Goal: Information Seeking & Learning: Learn about a topic

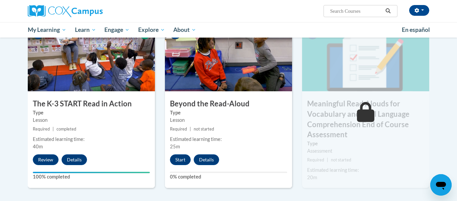
scroll to position [352, 0]
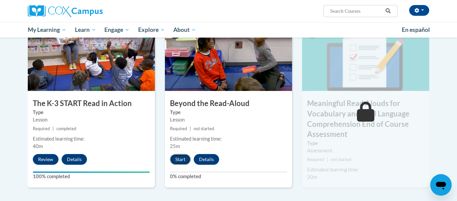
click at [179, 160] on button "Start" at bounding box center [180, 159] width 21 height 11
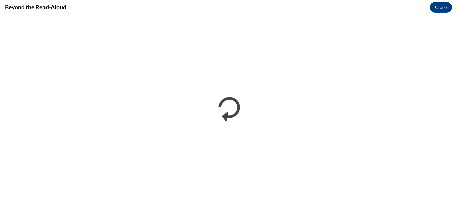
scroll to position [0, 0]
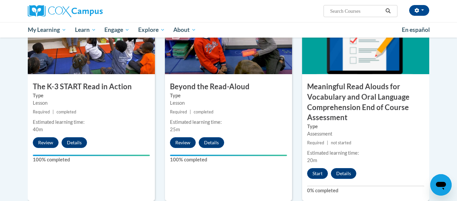
scroll to position [369, 0]
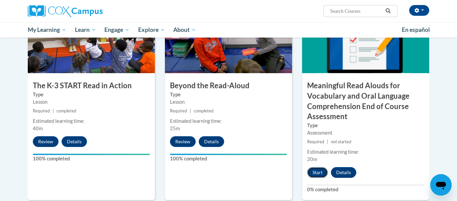
click at [321, 174] on button "Start" at bounding box center [317, 172] width 21 height 11
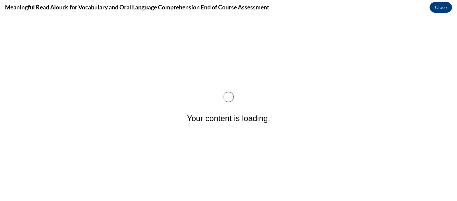
scroll to position [0, 0]
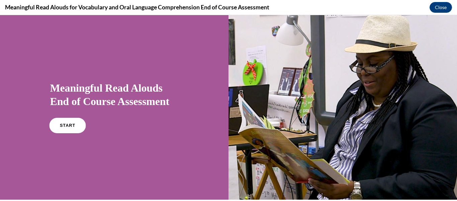
click at [65, 125] on span "START" at bounding box center [67, 125] width 15 height 5
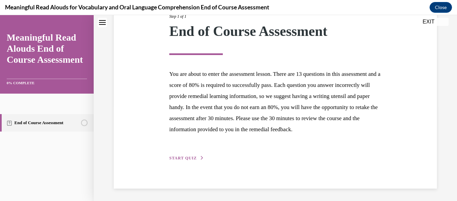
scroll to position [107, 0]
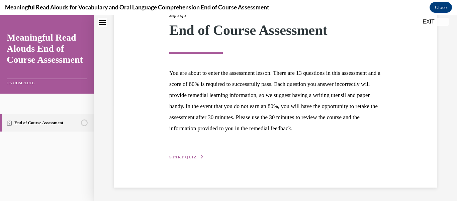
click at [201, 156] on icon "button" at bounding box center [202, 157] width 4 height 4
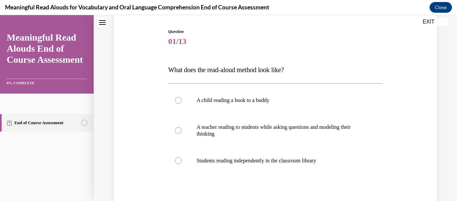
scroll to position [67, 0]
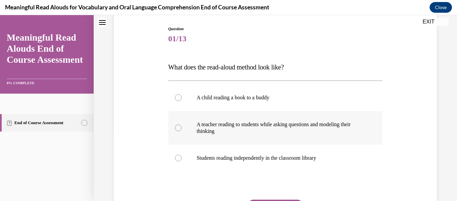
click at [346, 121] on p "A teacher reading to students while asking questions and modeling their thinking" at bounding box center [281, 127] width 169 height 13
click at [182, 124] on input "A teacher reading to students while asking questions and modeling their thinking" at bounding box center [178, 127] width 7 height 7
radio input "true"
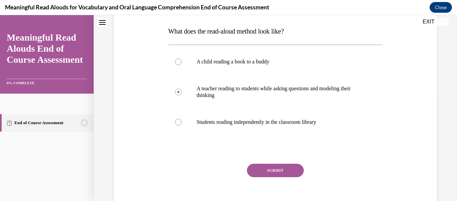
click at [286, 172] on button "SUBMIT" at bounding box center [275, 169] width 57 height 13
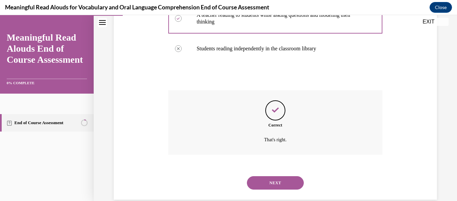
scroll to position [189, 0]
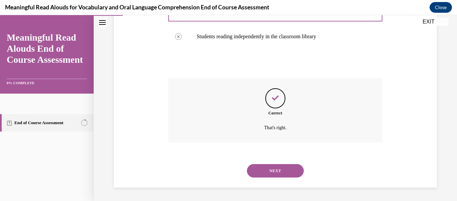
click at [291, 176] on button "NEXT" at bounding box center [275, 170] width 57 height 13
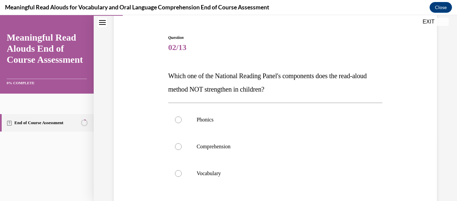
scroll to position [70, 0]
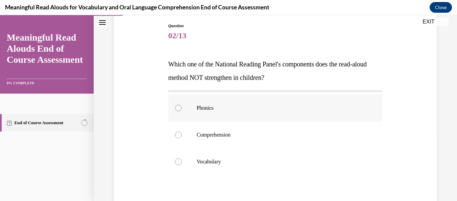
click at [209, 104] on label "Phonics" at bounding box center [275, 107] width 215 height 27
click at [182, 104] on input "Phonics" at bounding box center [178, 107] width 7 height 7
radio input "true"
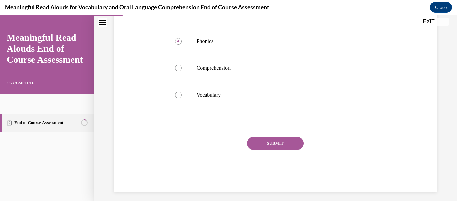
click at [286, 144] on button "SUBMIT" at bounding box center [275, 142] width 57 height 13
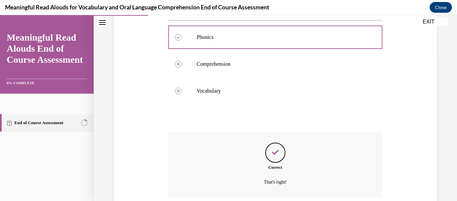
scroll to position [195, 0]
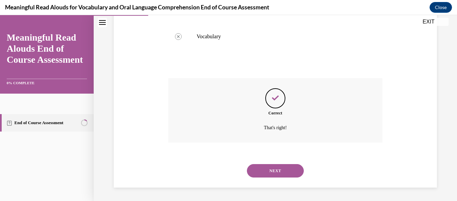
click at [288, 175] on button "NEXT" at bounding box center [275, 170] width 57 height 13
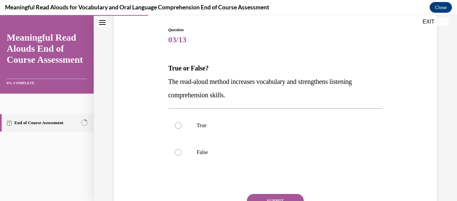
scroll to position [67, 0]
click at [203, 123] on p "True" at bounding box center [281, 125] width 169 height 7
click at [182, 123] on input "True" at bounding box center [178, 125] width 7 height 7
radio input "true"
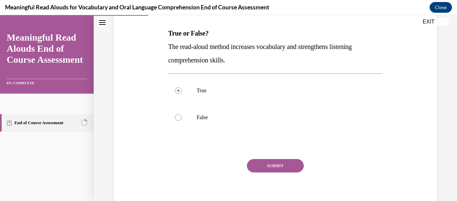
click at [284, 168] on button "SUBMIT" at bounding box center [275, 165] width 57 height 13
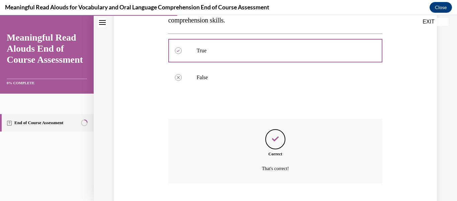
scroll to position [182, 0]
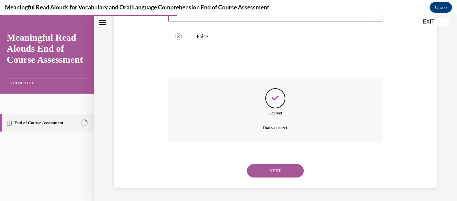
click at [281, 175] on button "NEXT" at bounding box center [275, 170] width 57 height 13
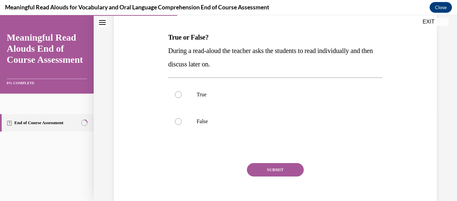
scroll to position [99, 0]
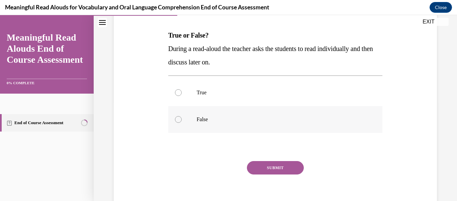
click at [177, 115] on label "False" at bounding box center [275, 119] width 215 height 27
click at [177, 116] on input "False" at bounding box center [178, 119] width 7 height 7
radio input "true"
click at [277, 168] on button "SUBMIT" at bounding box center [275, 167] width 57 height 13
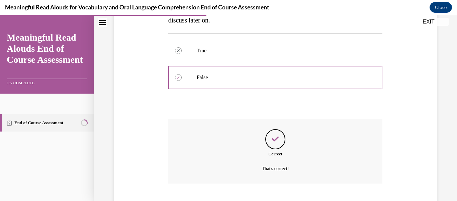
scroll to position [182, 0]
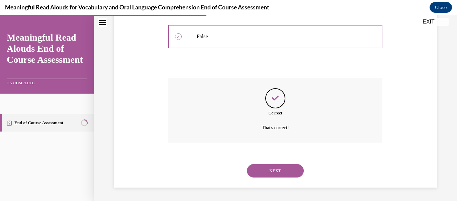
click at [279, 177] on button "NEXT" at bounding box center [275, 170] width 57 height 13
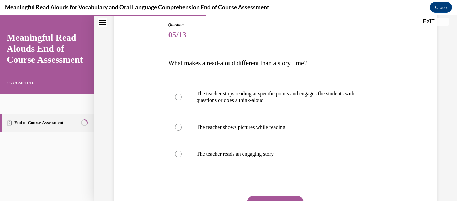
scroll to position [73, 0]
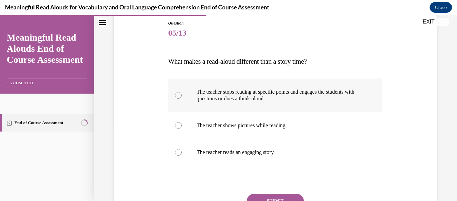
click at [278, 101] on p "The teacher stops reading at specific points and engages the students with ques…" at bounding box center [281, 94] width 169 height 13
click at [182, 98] on input "The teacher stops reading at specific points and engages the students with ques…" at bounding box center [178, 95] width 7 height 7
radio input "true"
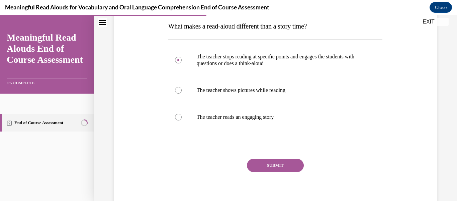
click at [288, 169] on button "SUBMIT" at bounding box center [275, 164] width 57 height 13
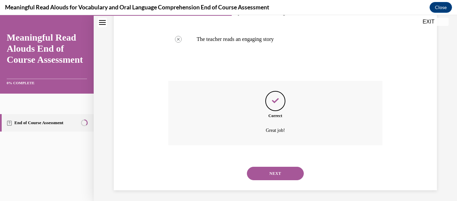
scroll to position [189, 0]
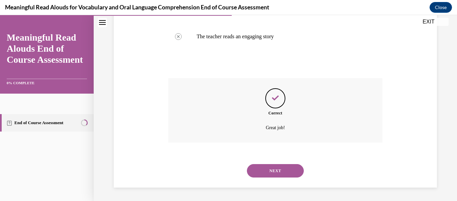
click at [287, 174] on button "NEXT" at bounding box center [275, 170] width 57 height 13
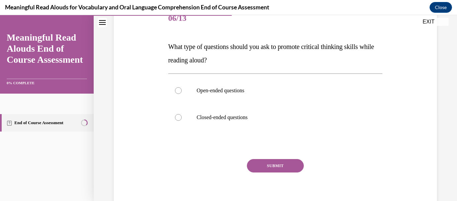
scroll to position [89, 0]
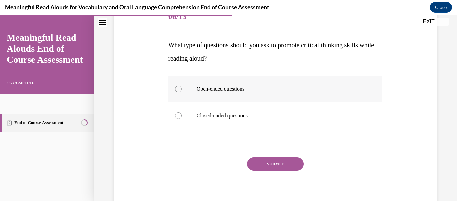
click at [235, 86] on p "Open-ended questions" at bounding box center [281, 88] width 169 height 7
click at [182, 86] on input "Open-ended questions" at bounding box center [178, 88] width 7 height 7
radio input "true"
click at [274, 164] on button "SUBMIT" at bounding box center [275, 163] width 57 height 13
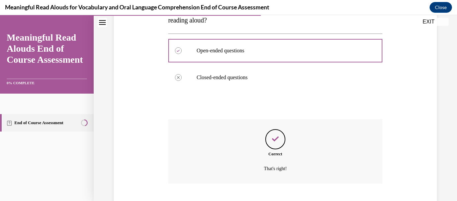
scroll to position [168, 0]
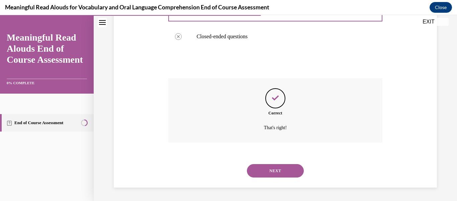
click at [288, 173] on button "NEXT" at bounding box center [275, 170] width 57 height 13
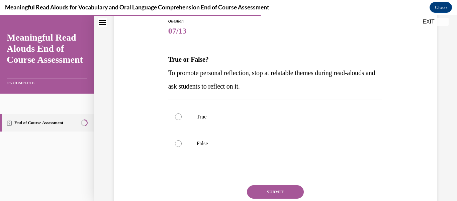
scroll to position [77, 0]
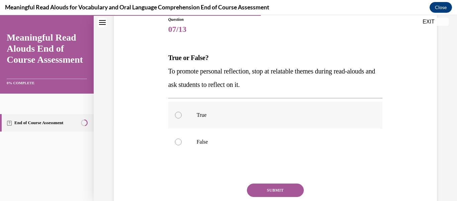
click at [202, 116] on p "True" at bounding box center [281, 114] width 169 height 7
click at [182, 116] on input "True" at bounding box center [178, 114] width 7 height 7
radio input "true"
click at [284, 193] on button "SUBMIT" at bounding box center [275, 189] width 57 height 13
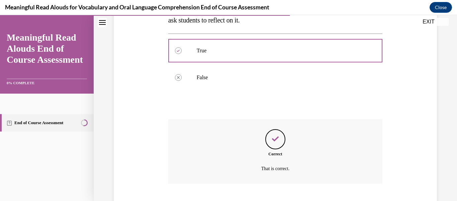
scroll to position [182, 0]
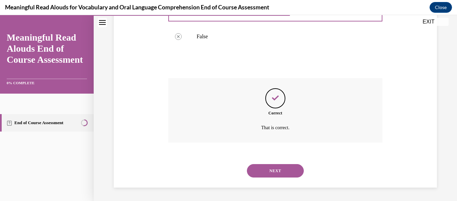
click at [286, 172] on button "NEXT" at bounding box center [275, 170] width 57 height 13
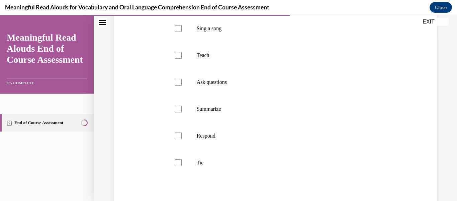
scroll to position [161, 0]
click at [172, 164] on label "Tie" at bounding box center [275, 164] width 215 height 27
click at [175, 164] on input "Tie" at bounding box center [178, 164] width 7 height 7
checkbox input "true"
click at [179, 56] on div at bounding box center [178, 57] width 7 height 7
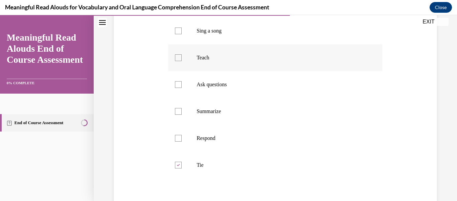
click at [179, 56] on input "Teach" at bounding box center [178, 57] width 7 height 7
checkbox input "true"
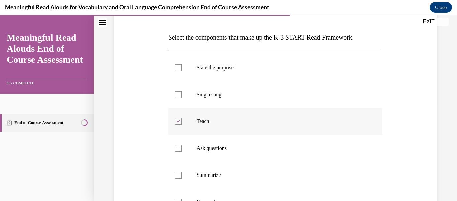
scroll to position [97, 0]
click at [223, 69] on p "State the purpose" at bounding box center [281, 68] width 169 height 7
click at [182, 69] on input "State the purpose" at bounding box center [178, 68] width 7 height 7
checkbox input "true"
click at [218, 151] on p "Ask questions" at bounding box center [281, 148] width 169 height 7
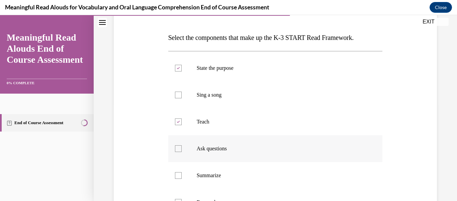
click at [182, 151] on input "Ask questions" at bounding box center [178, 148] width 7 height 7
checkbox input "true"
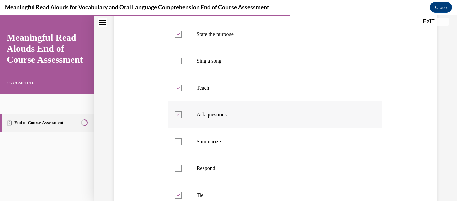
scroll to position [132, 0]
click at [209, 168] on p "Respond" at bounding box center [281, 167] width 169 height 7
click at [182, 168] on input "Respond" at bounding box center [178, 167] width 7 height 7
checkbox input "true"
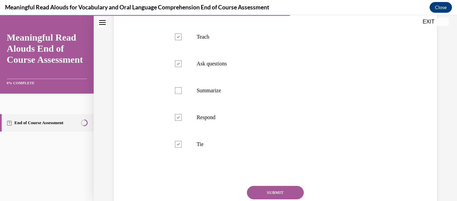
click at [284, 193] on button "SUBMIT" at bounding box center [275, 191] width 57 height 13
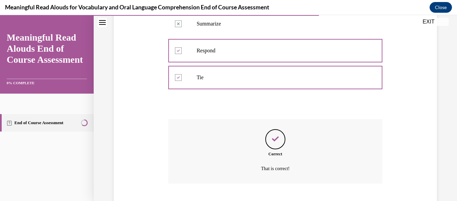
scroll to position [289, 0]
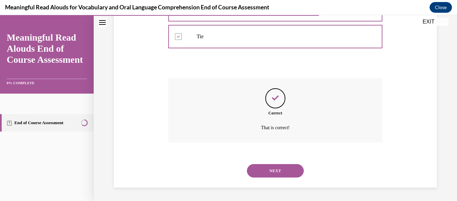
click at [290, 176] on button "NEXT" at bounding box center [275, 170] width 57 height 13
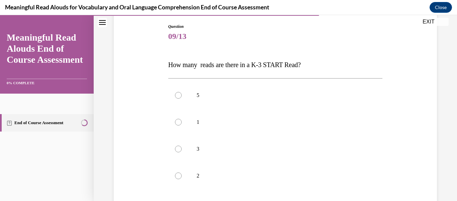
scroll to position [71, 0]
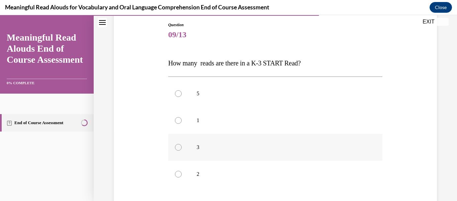
click at [179, 147] on div at bounding box center [178, 147] width 7 height 7
click at [179, 147] on input "3" at bounding box center [178, 147] width 7 height 7
radio input "true"
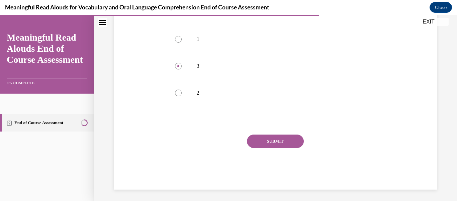
click at [282, 143] on button "SUBMIT" at bounding box center [275, 140] width 57 height 13
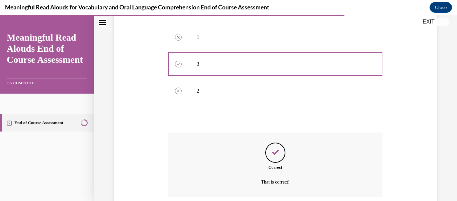
scroll to position [209, 0]
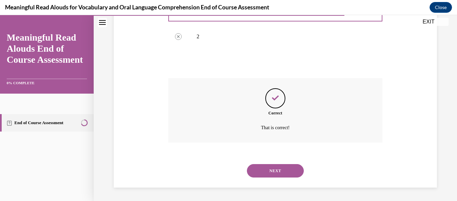
click at [282, 172] on button "NEXT" at bounding box center [275, 170] width 57 height 13
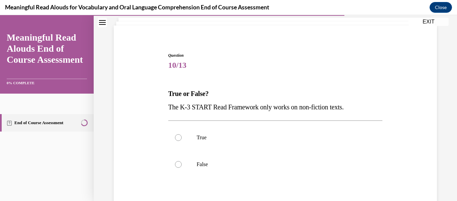
scroll to position [44, 0]
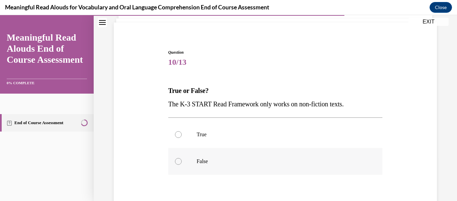
click at [195, 164] on label "False" at bounding box center [275, 161] width 215 height 27
click at [182, 164] on input "False" at bounding box center [178, 161] width 7 height 7
radio input "true"
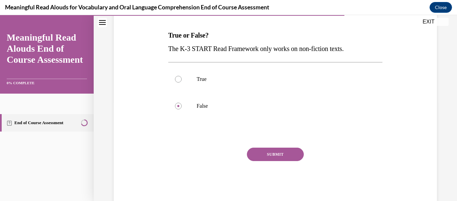
click at [282, 157] on button "SUBMIT" at bounding box center [275, 153] width 57 height 13
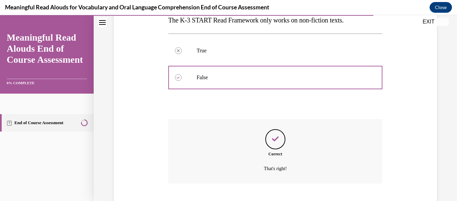
scroll to position [168, 0]
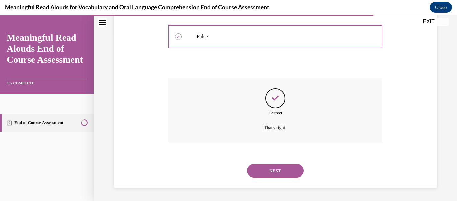
click at [281, 174] on button "NEXT" at bounding box center [275, 170] width 57 height 13
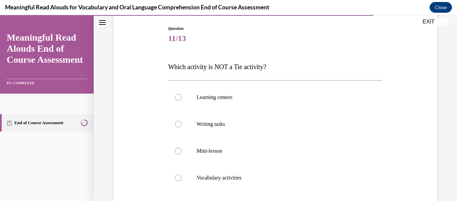
scroll to position [68, 0]
click at [208, 149] on p "Mini-lesson" at bounding box center [281, 150] width 169 height 7
click at [182, 149] on input "Mini-lesson" at bounding box center [178, 150] width 7 height 7
radio input "true"
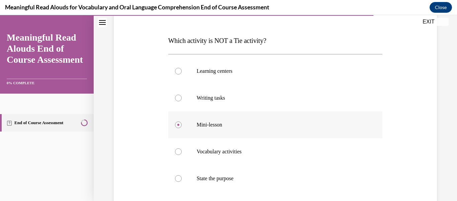
scroll to position [119, 0]
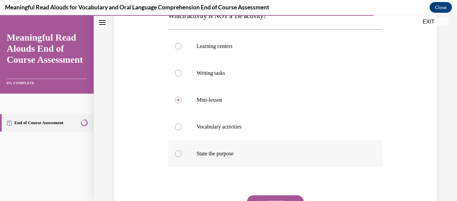
click at [225, 157] on label "State the purpose" at bounding box center [275, 153] width 215 height 27
click at [182, 157] on input "State the purpose" at bounding box center [178, 153] width 7 height 7
radio input "true"
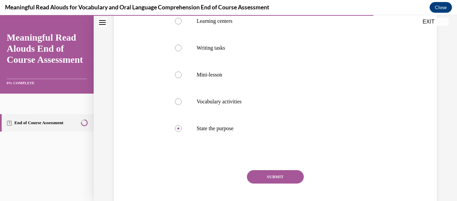
click at [288, 178] on button "SUBMIT" at bounding box center [275, 176] width 57 height 13
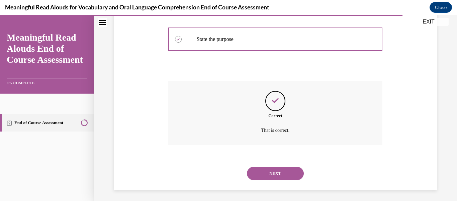
scroll to position [235, 0]
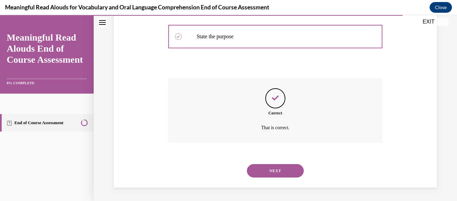
click at [293, 172] on button "NEXT" at bounding box center [275, 170] width 57 height 13
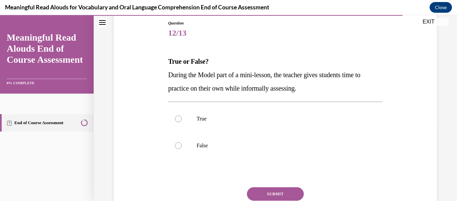
scroll to position [73, 0]
click at [203, 144] on p "False" at bounding box center [281, 145] width 169 height 7
click at [182, 144] on input "False" at bounding box center [178, 145] width 7 height 7
radio input "true"
click at [285, 193] on button "SUBMIT" at bounding box center [275, 192] width 57 height 13
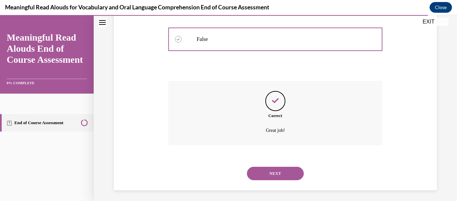
scroll to position [182, 0]
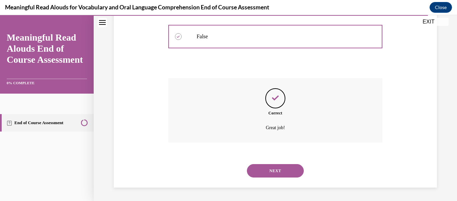
click at [286, 175] on button "NEXT" at bounding box center [275, 170] width 57 height 13
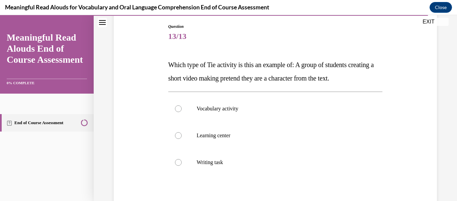
scroll to position [69, 0]
click at [232, 131] on label "Learning center" at bounding box center [275, 135] width 215 height 27
click at [182, 132] on input "Learning center" at bounding box center [178, 135] width 7 height 7
radio input "true"
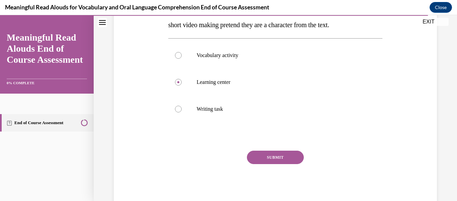
click at [288, 160] on button "SUBMIT" at bounding box center [275, 156] width 57 height 13
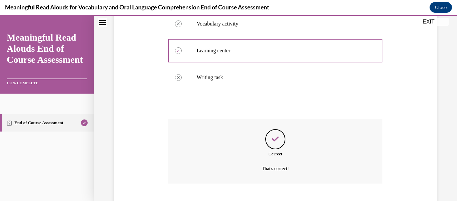
scroll to position [195, 0]
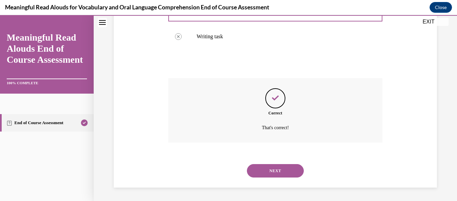
click at [290, 171] on button "NEXT" at bounding box center [275, 170] width 57 height 13
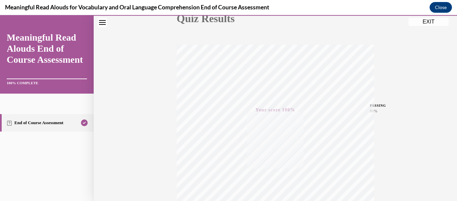
scroll to position [80, 0]
click at [431, 23] on button "EXIT" at bounding box center [429, 22] width 40 height 8
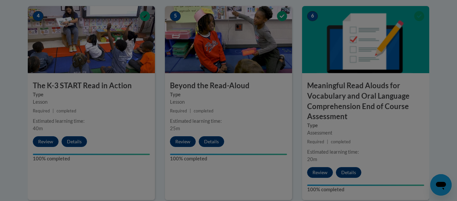
scroll to position [360, 0]
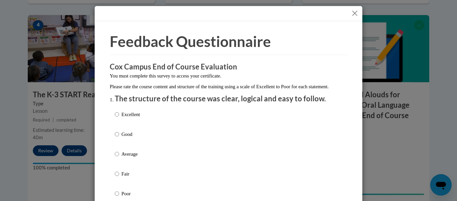
click at [138, 118] on p "Excellent" at bounding box center [131, 113] width 18 height 7
click at [119, 118] on input "Excellent" at bounding box center [117, 113] width 4 height 7
radio input "true"
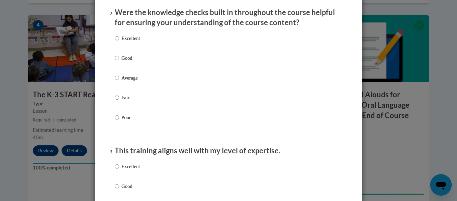
scroll to position [217, 0]
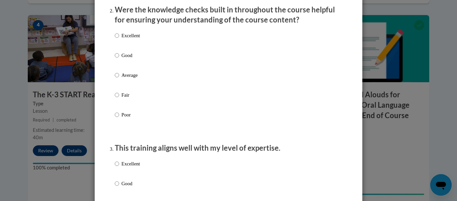
click at [127, 39] on p "Excellent" at bounding box center [131, 35] width 18 height 7
click at [119, 39] on input "Excellent" at bounding box center [117, 35] width 4 height 7
radio input "true"
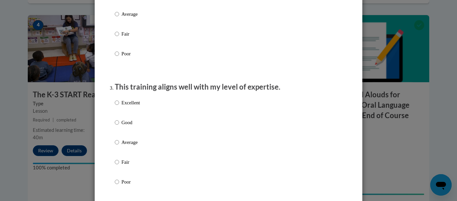
scroll to position [279, 0]
click at [119, 105] on input "Excellent" at bounding box center [117, 101] width 4 height 7
radio input "true"
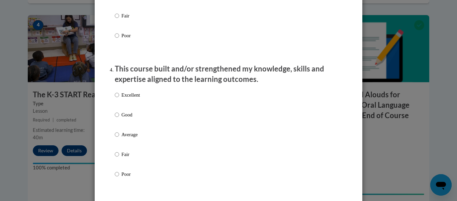
scroll to position [433, 0]
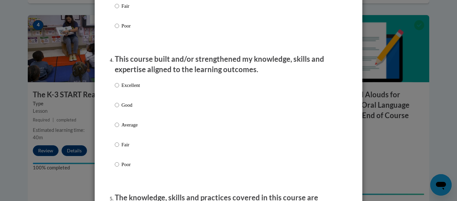
click at [135, 89] on p "Excellent" at bounding box center [131, 84] width 18 height 7
click at [119, 89] on input "Excellent" at bounding box center [117, 84] width 4 height 7
radio input "true"
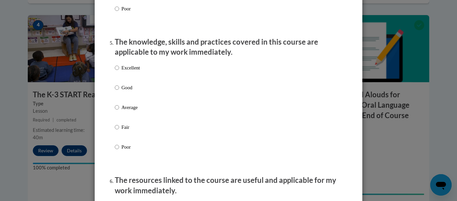
scroll to position [591, 0]
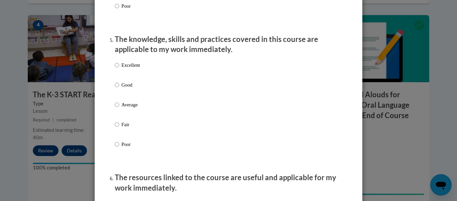
click at [135, 69] on p "Excellent" at bounding box center [131, 64] width 18 height 7
click at [119, 69] on input "Excellent" at bounding box center [117, 64] width 4 height 7
radio input "true"
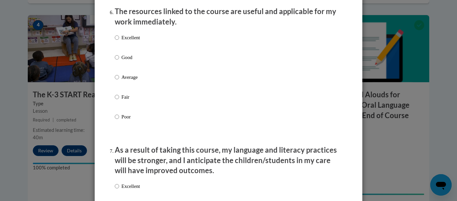
scroll to position [760, 0]
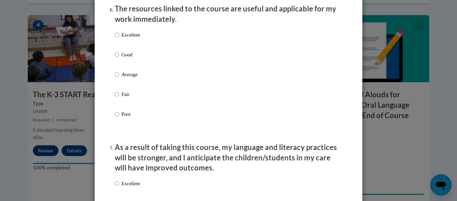
click at [136, 38] on p "Excellent" at bounding box center [131, 34] width 18 height 7
click at [119, 38] on input "Excellent" at bounding box center [117, 34] width 4 height 7
radio input "true"
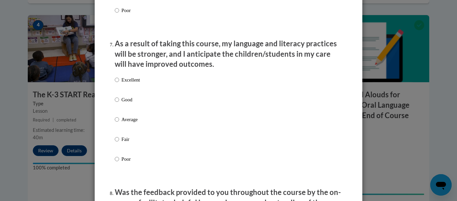
scroll to position [865, 0]
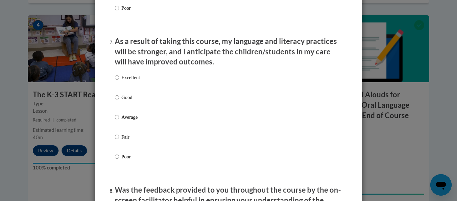
click at [135, 81] on p "Excellent" at bounding box center [131, 77] width 18 height 7
click at [119, 81] on input "Excellent" at bounding box center [117, 77] width 4 height 7
radio input "true"
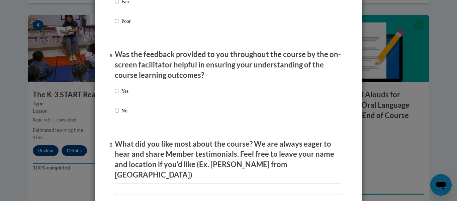
scroll to position [1002, 0]
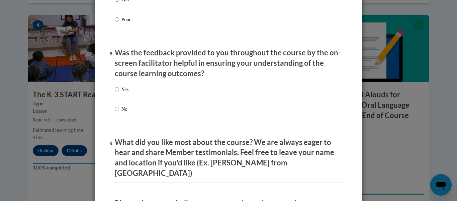
click at [124, 93] on p "Yes" at bounding box center [125, 88] width 7 height 7
click at [119, 93] on input "Yes" at bounding box center [117, 88] width 4 height 7
radio input "true"
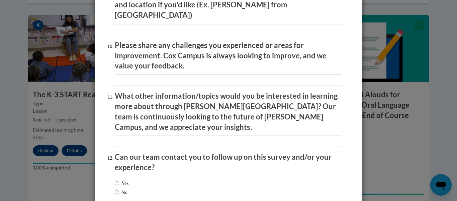
scroll to position [1191, 0]
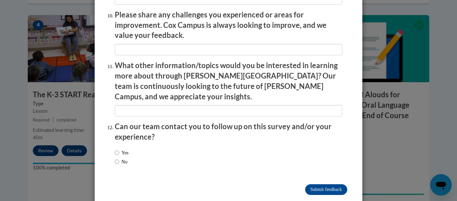
click at [124, 149] on label "Yes" at bounding box center [122, 152] width 14 height 7
click at [119, 149] on input "Yes" at bounding box center [117, 152] width 4 height 7
radio input "true"
click at [328, 184] on input "Submit feedback" at bounding box center [326, 189] width 42 height 11
click at [327, 184] on input "Submitting" at bounding box center [326, 189] width 42 height 11
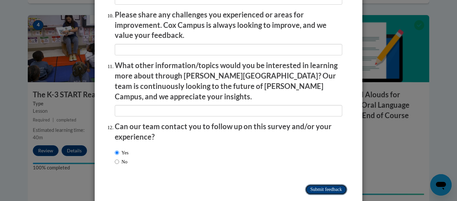
click at [322, 184] on input "Submitting" at bounding box center [326, 189] width 42 height 11
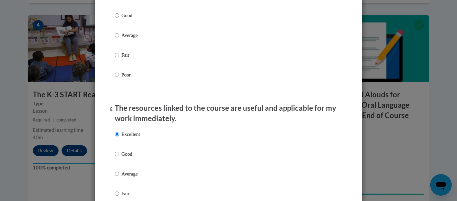
scroll to position [613, 0]
